Goal: Use online tool/utility: Utilize a website feature to perform a specific function

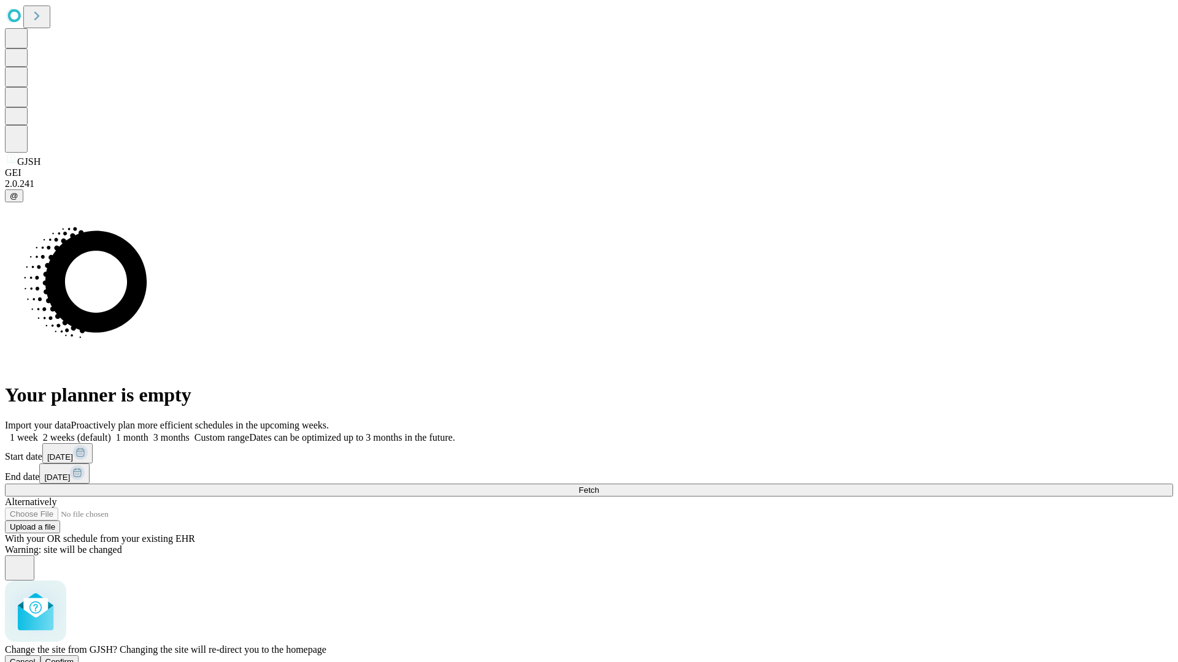
click at [74, 658] on span "Confirm" at bounding box center [59, 662] width 29 height 9
click at [111, 432] on label "2 weeks (default)" at bounding box center [74, 437] width 73 height 10
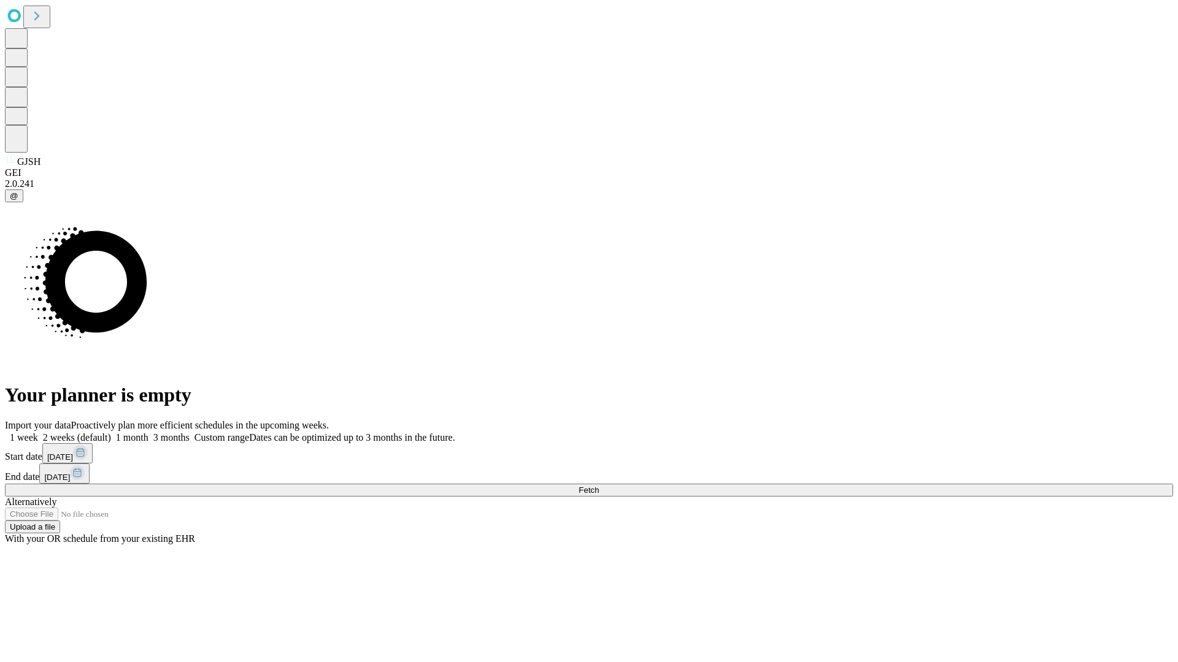
click at [599, 486] on span "Fetch" at bounding box center [588, 490] width 20 height 9
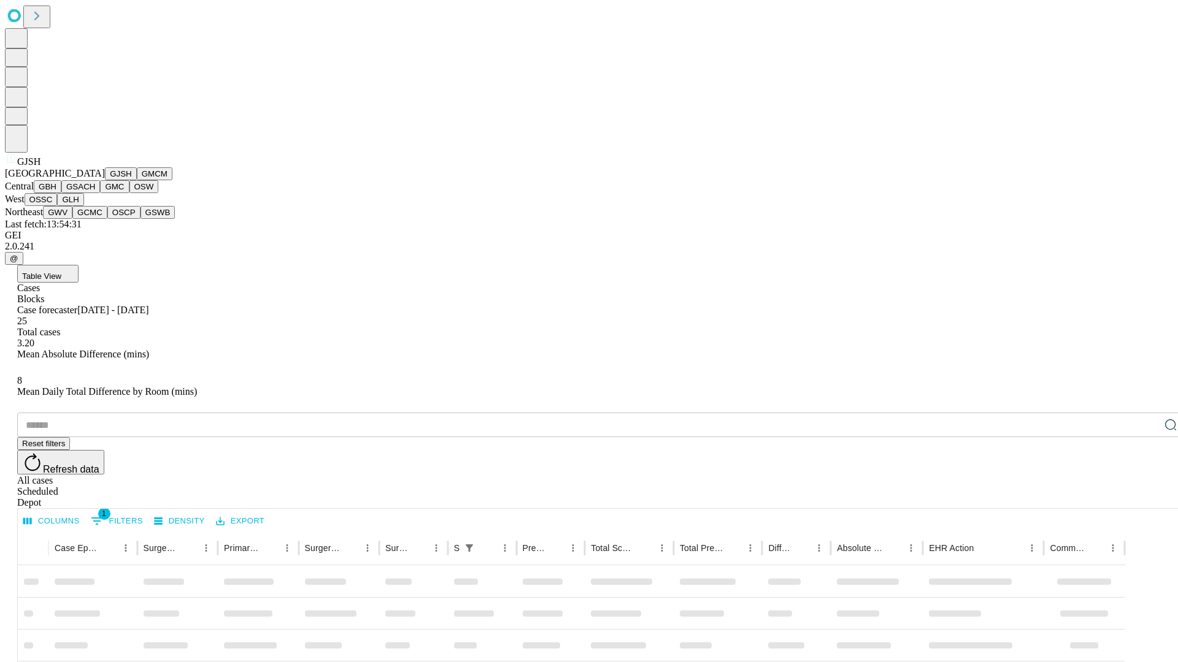
click at [137, 180] on button "GMCM" at bounding box center [155, 173] width 36 height 13
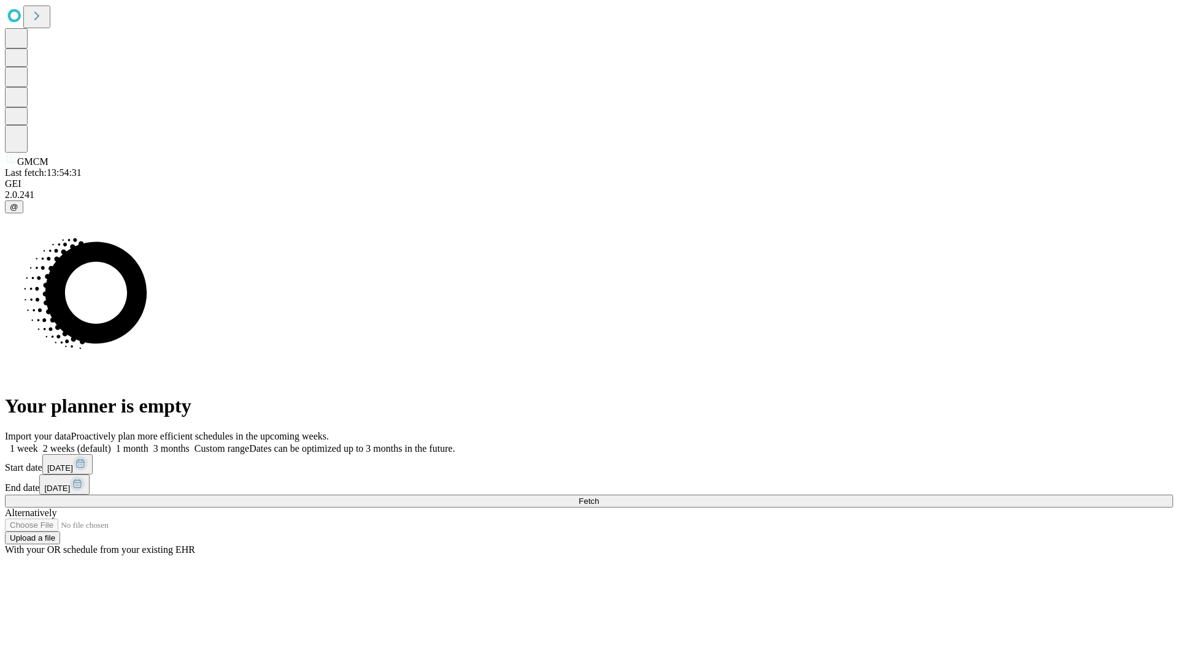
click at [111, 443] on label "2 weeks (default)" at bounding box center [74, 448] width 73 height 10
click at [599, 497] on span "Fetch" at bounding box center [588, 501] width 20 height 9
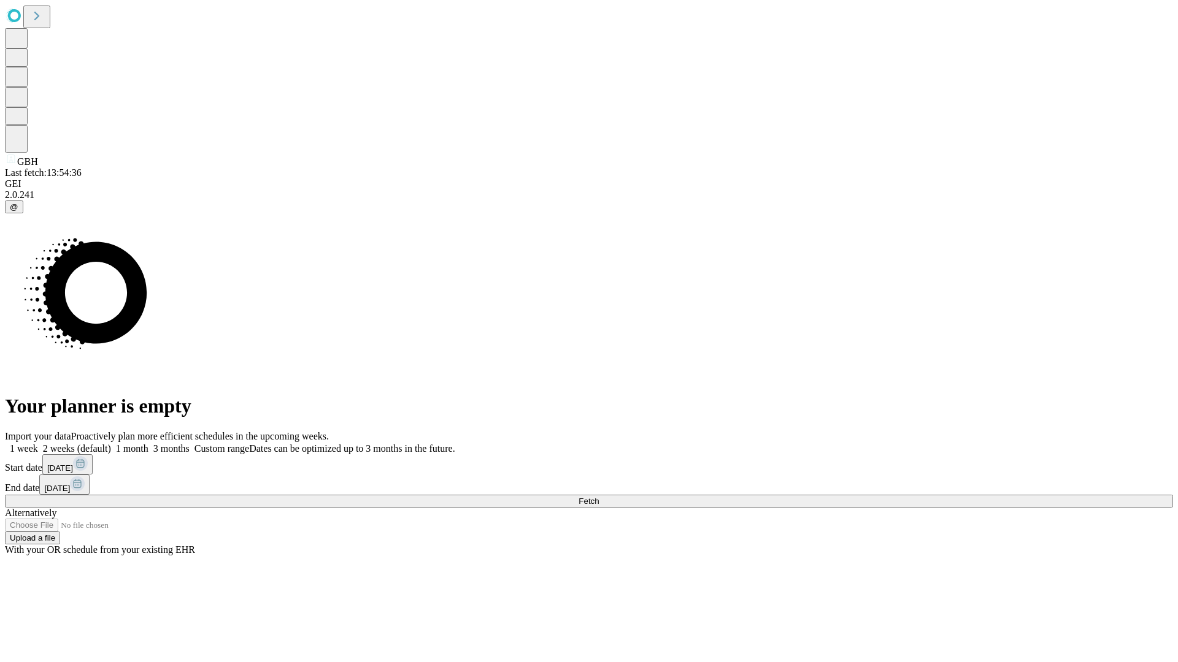
click at [599, 497] on span "Fetch" at bounding box center [588, 501] width 20 height 9
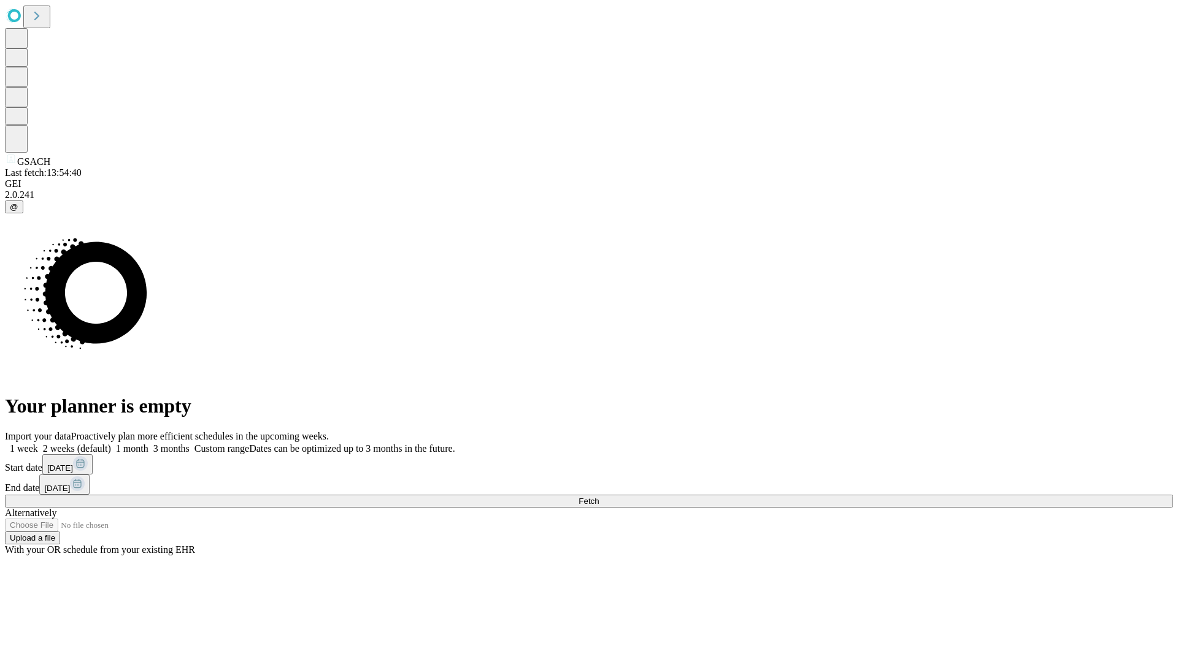
click at [111, 443] on label "2 weeks (default)" at bounding box center [74, 448] width 73 height 10
click at [599, 497] on span "Fetch" at bounding box center [588, 501] width 20 height 9
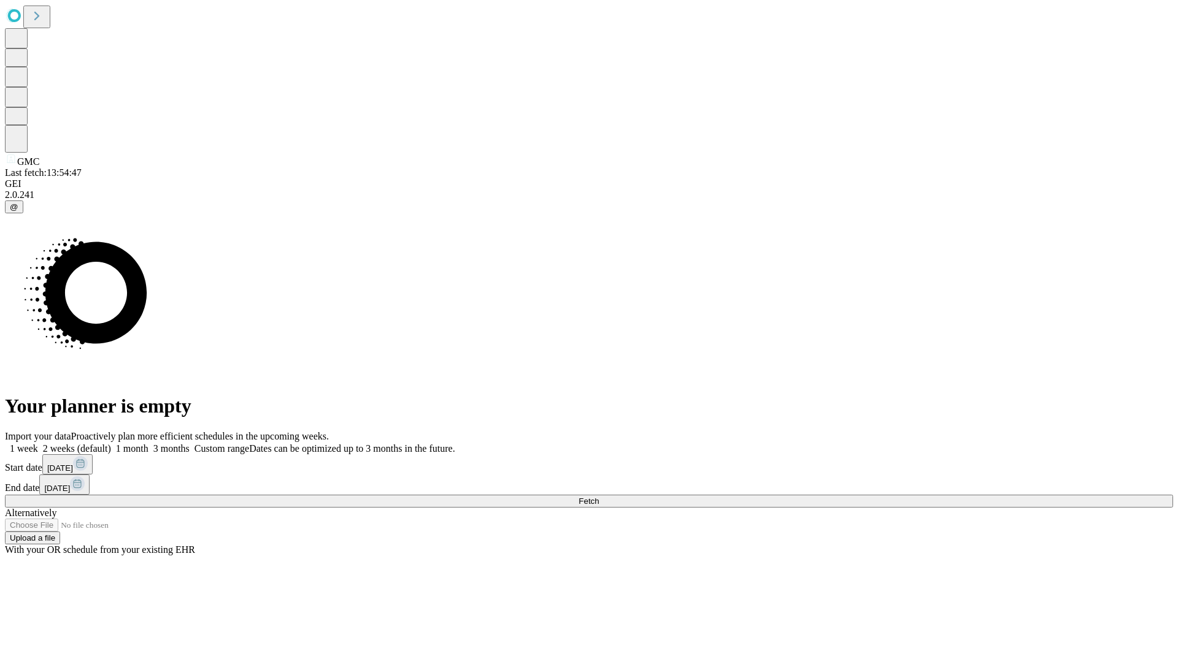
click at [111, 443] on label "2 weeks (default)" at bounding box center [74, 448] width 73 height 10
click at [599, 497] on span "Fetch" at bounding box center [588, 501] width 20 height 9
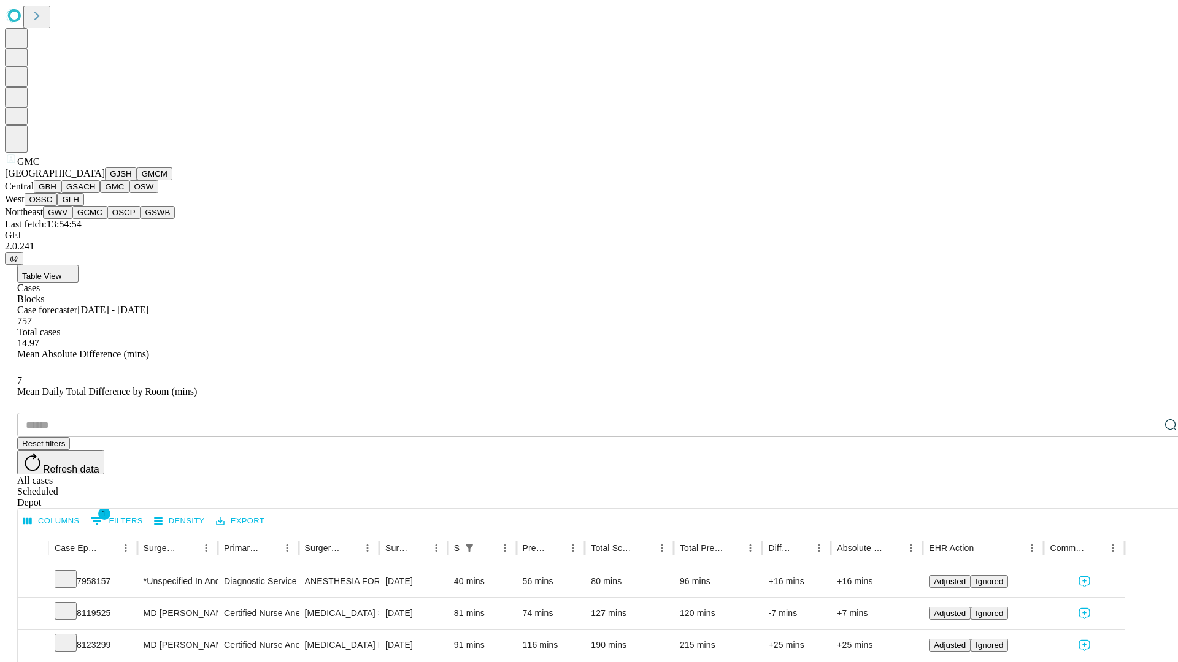
click at [129, 193] on button "OSW" at bounding box center [143, 186] width 29 height 13
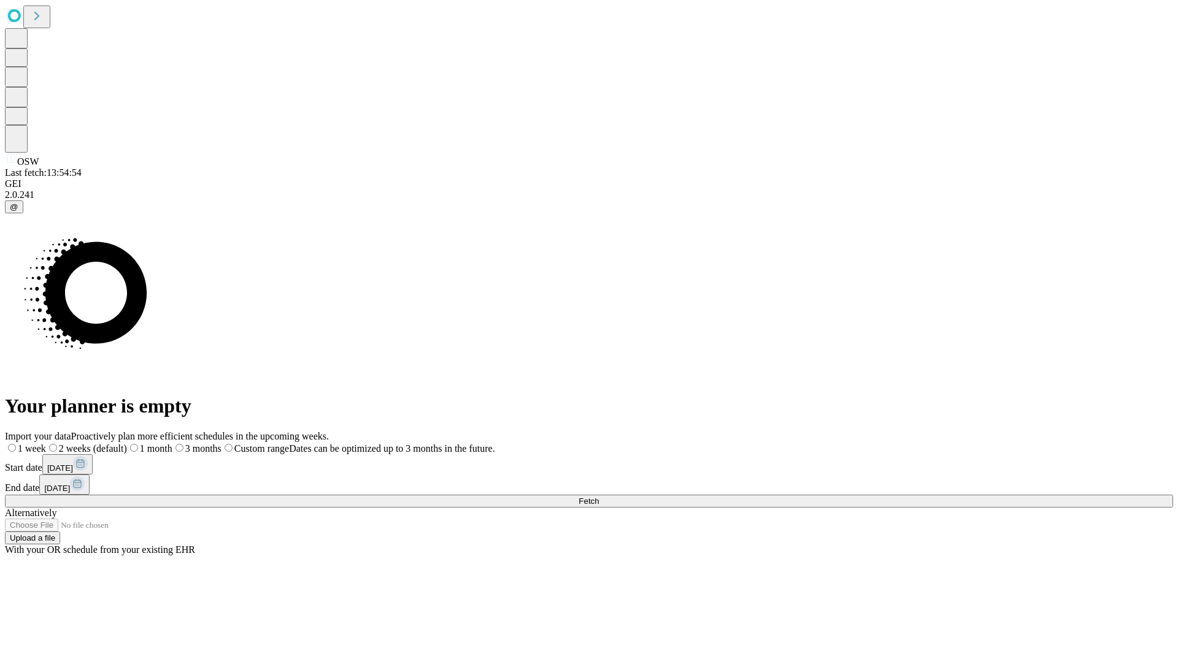
click at [127, 443] on label "2 weeks (default)" at bounding box center [86, 448] width 81 height 10
click at [599, 497] on span "Fetch" at bounding box center [588, 501] width 20 height 9
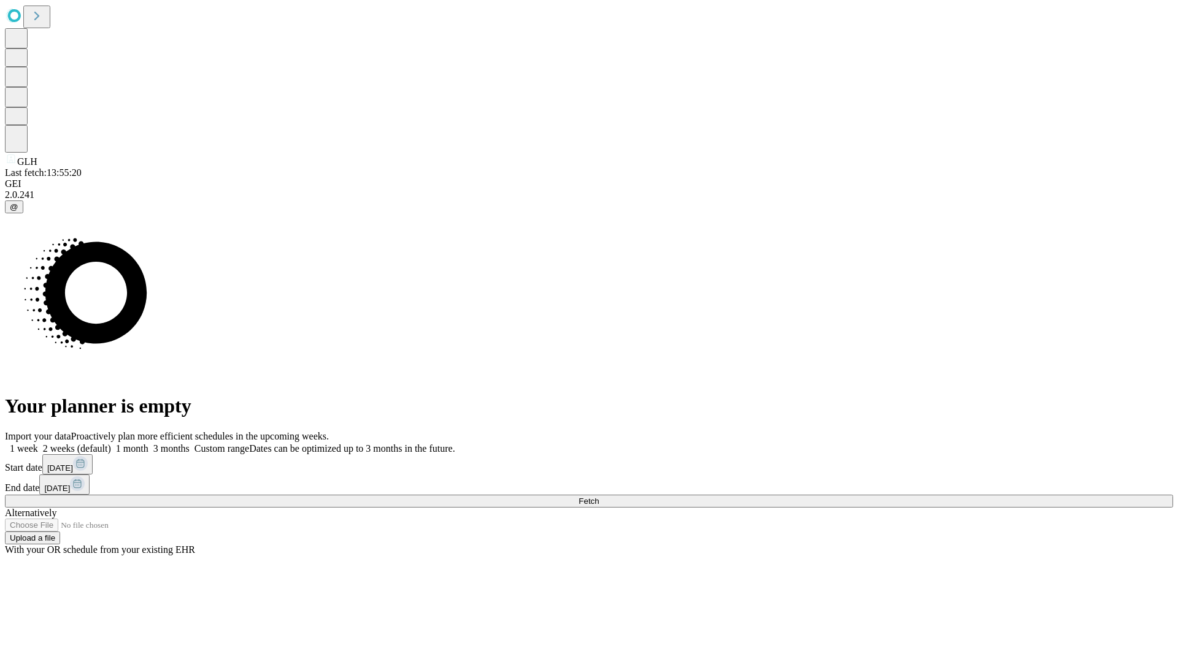
click at [111, 443] on label "2 weeks (default)" at bounding box center [74, 448] width 73 height 10
click at [599, 497] on span "Fetch" at bounding box center [588, 501] width 20 height 9
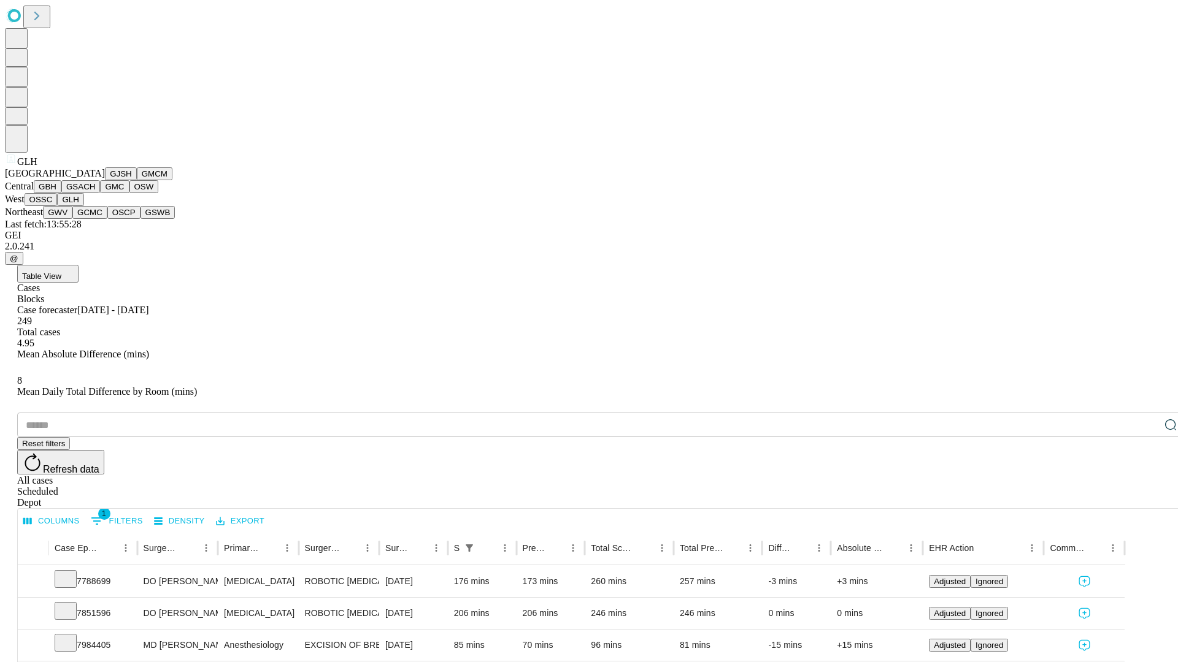
click at [72, 219] on button "GWV" at bounding box center [57, 212] width 29 height 13
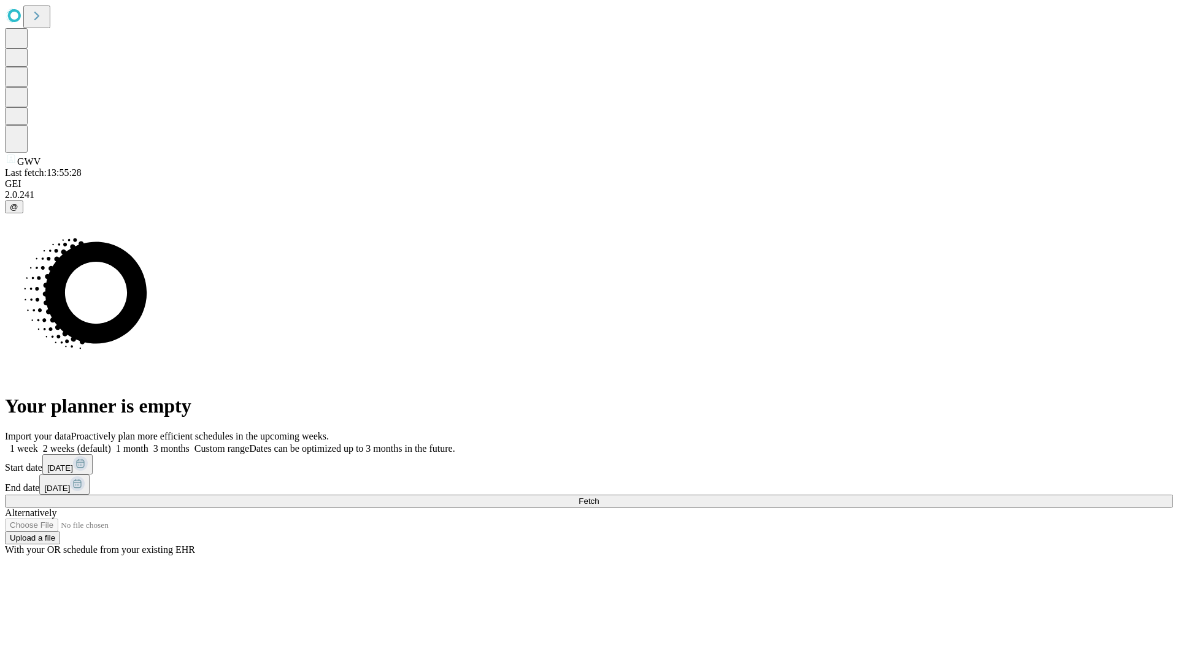
click at [111, 443] on label "2 weeks (default)" at bounding box center [74, 448] width 73 height 10
click at [599, 497] on span "Fetch" at bounding box center [588, 501] width 20 height 9
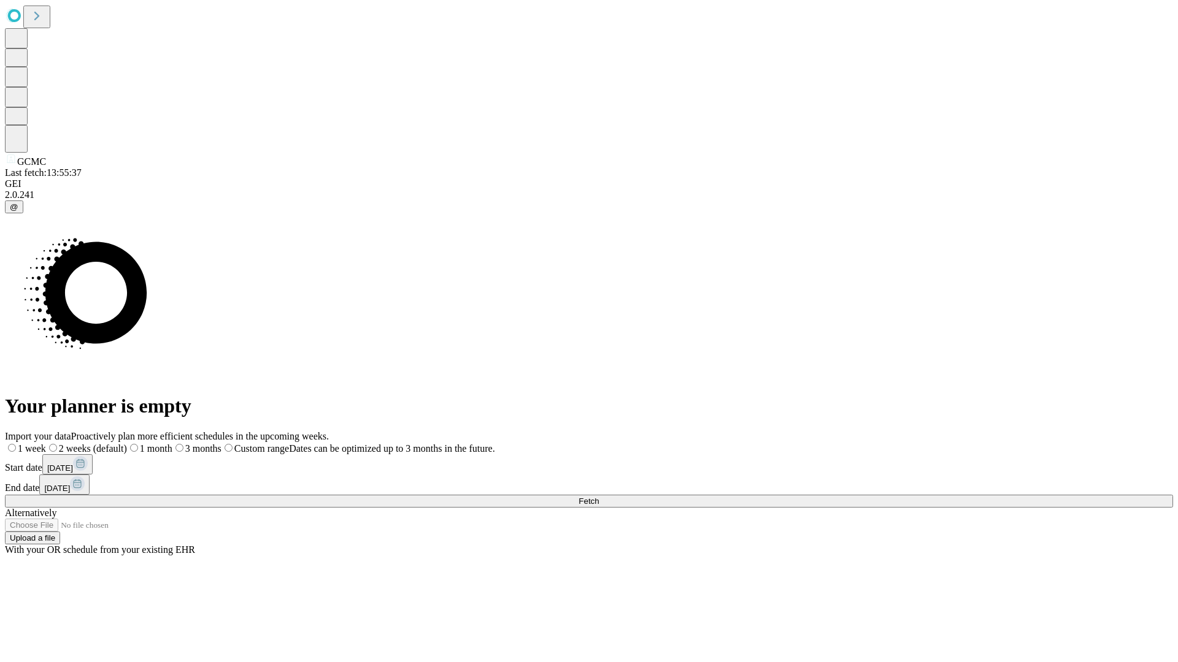
click at [599, 497] on span "Fetch" at bounding box center [588, 501] width 20 height 9
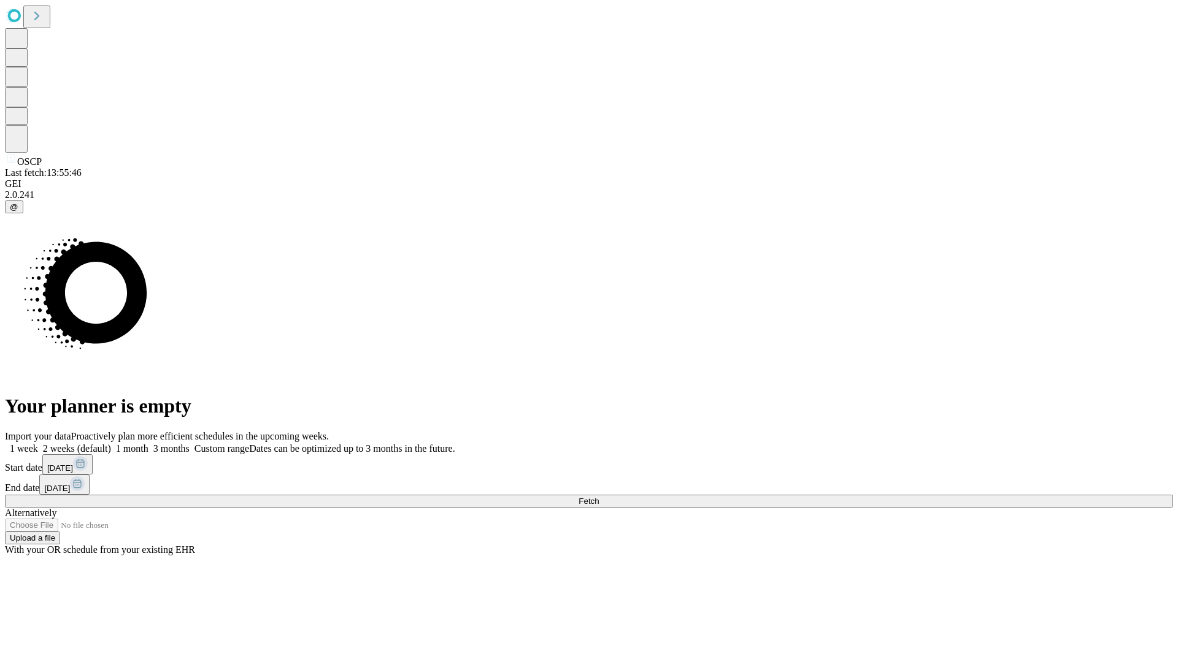
click at [111, 443] on label "2 weeks (default)" at bounding box center [74, 448] width 73 height 10
click at [599, 497] on span "Fetch" at bounding box center [588, 501] width 20 height 9
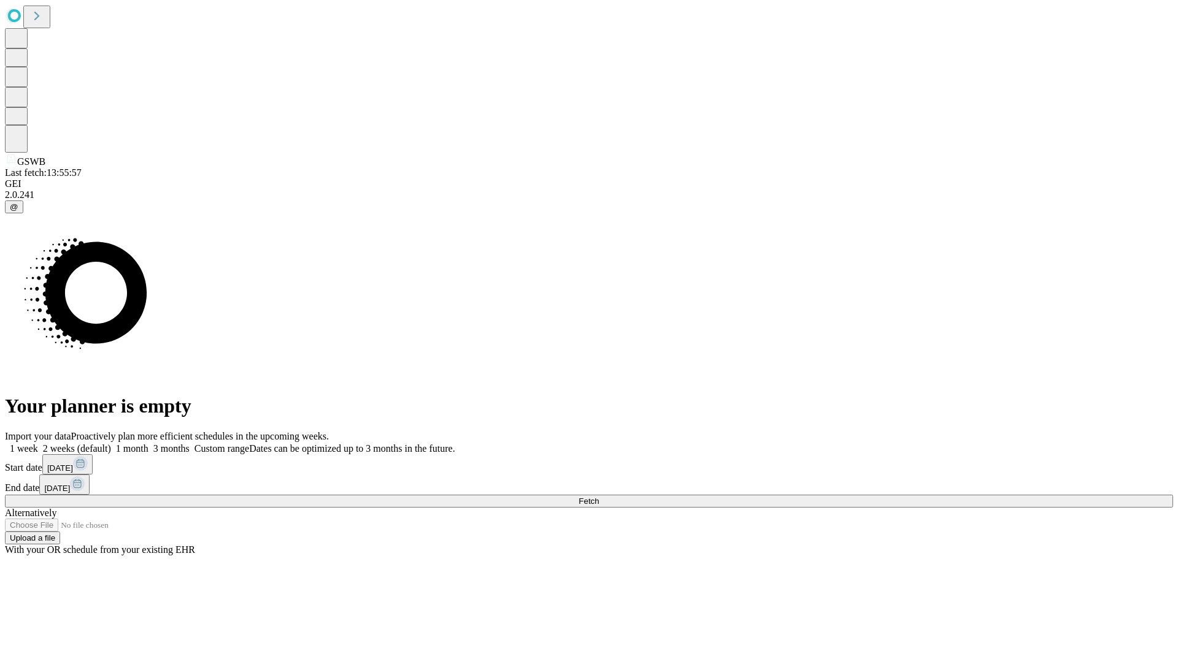
click at [111, 443] on label "2 weeks (default)" at bounding box center [74, 448] width 73 height 10
click at [599, 497] on span "Fetch" at bounding box center [588, 501] width 20 height 9
